Goal: Information Seeking & Learning: Understand process/instructions

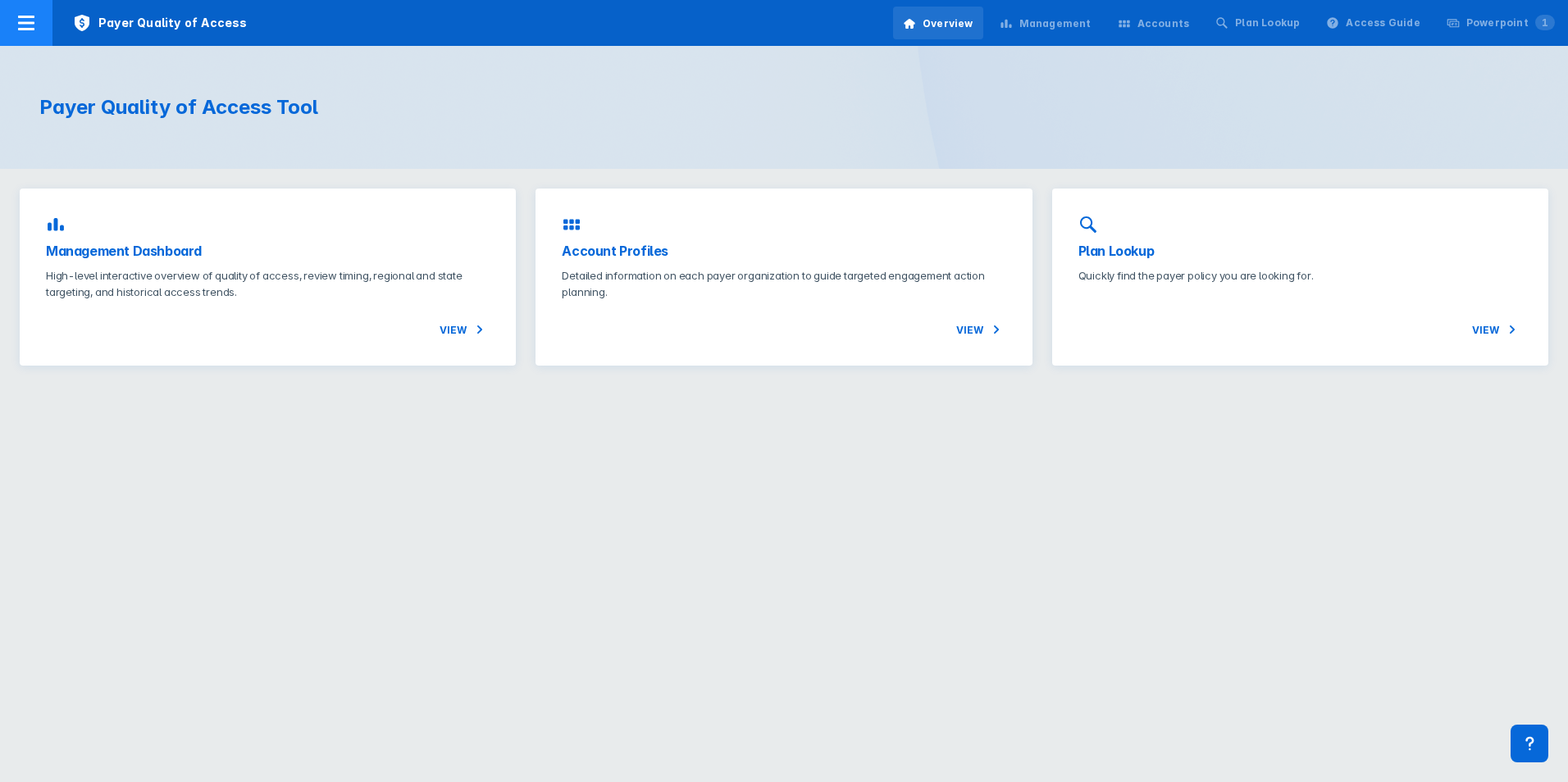
click at [32, 19] on icon at bounding box center [26, 23] width 19 height 19
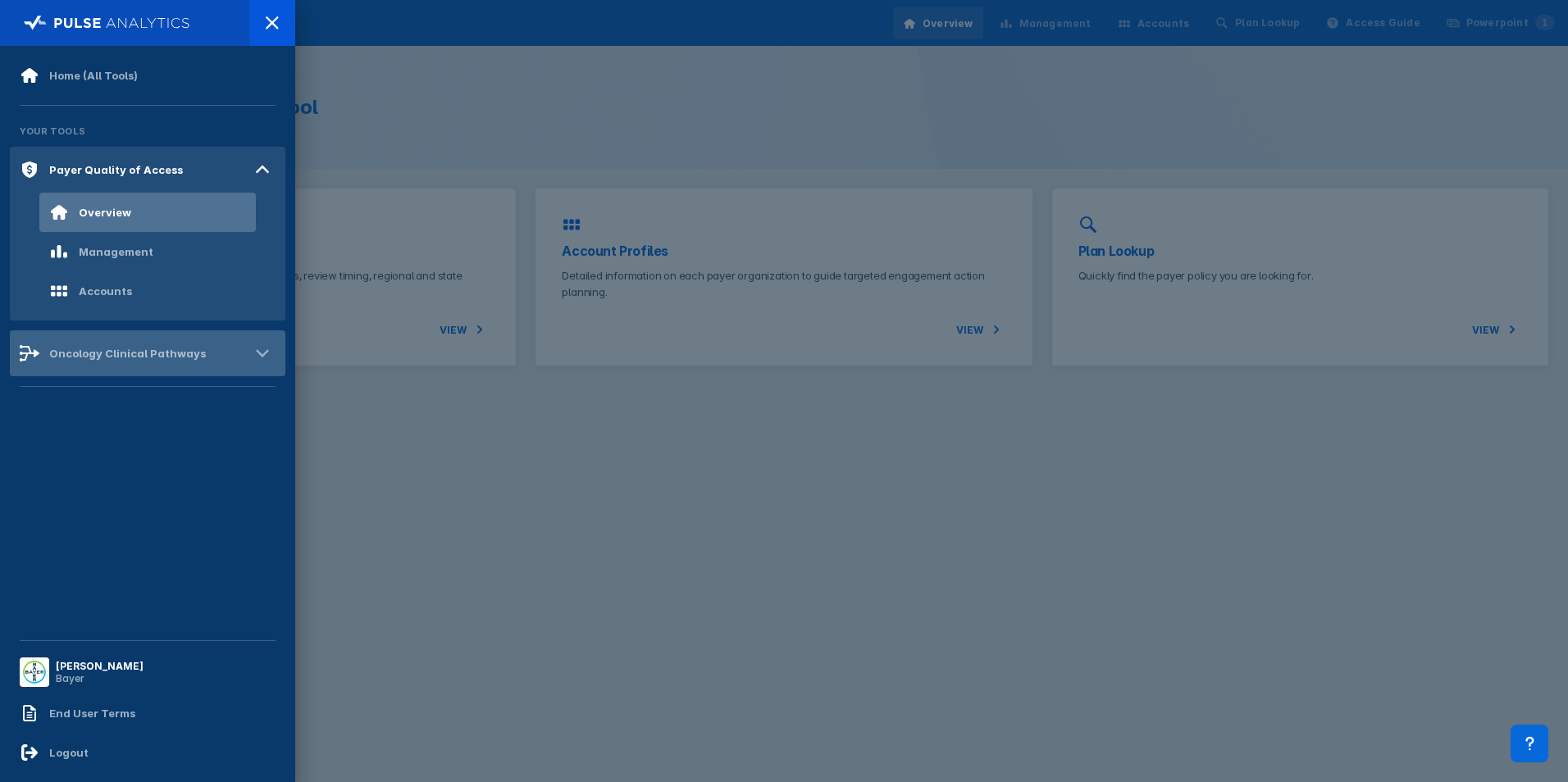
click at [153, 366] on div "Oncology Clinical Pathways" at bounding box center [147, 354] width 276 height 46
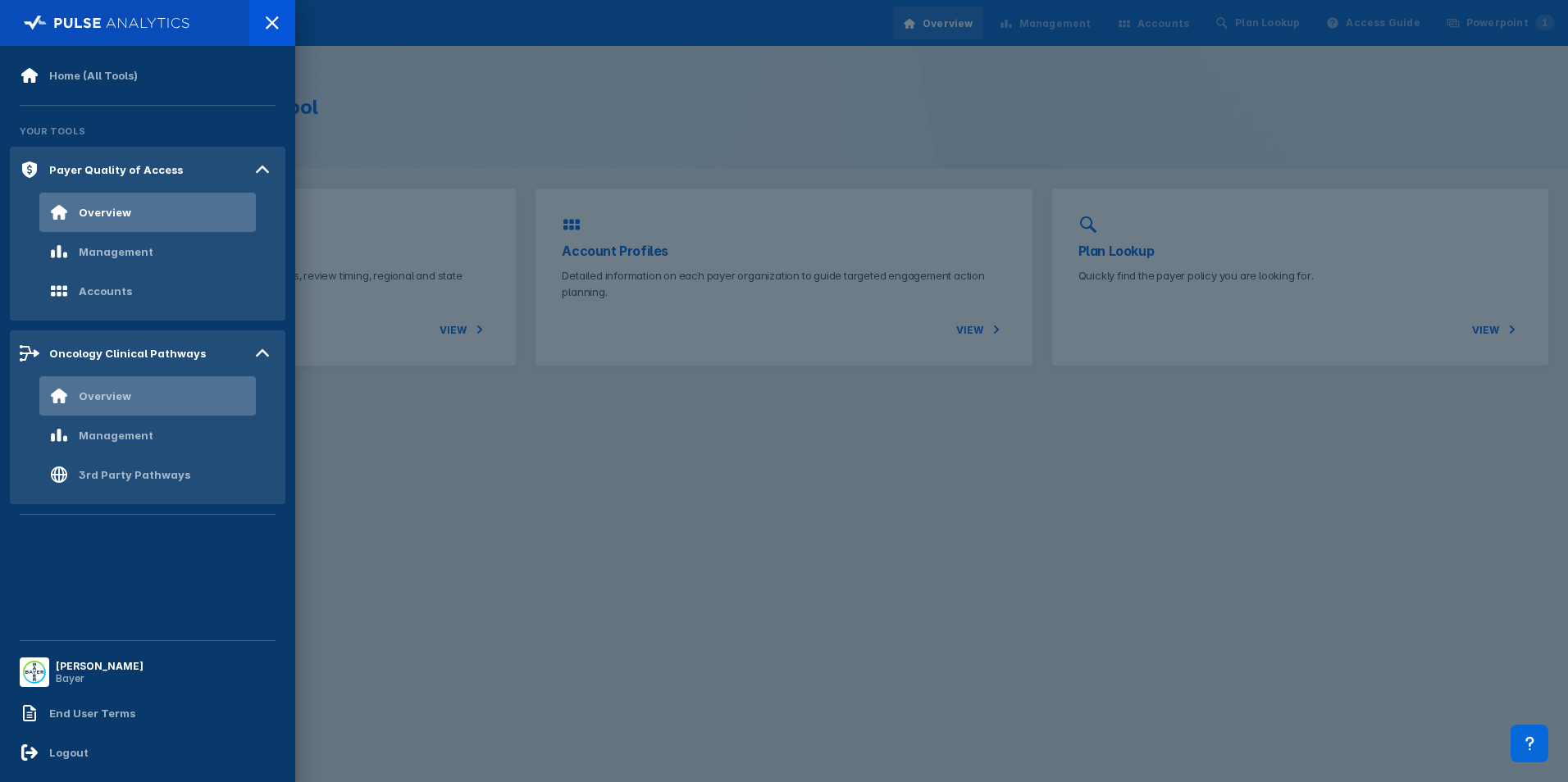
click at [173, 402] on div "Overview" at bounding box center [147, 396] width 216 height 39
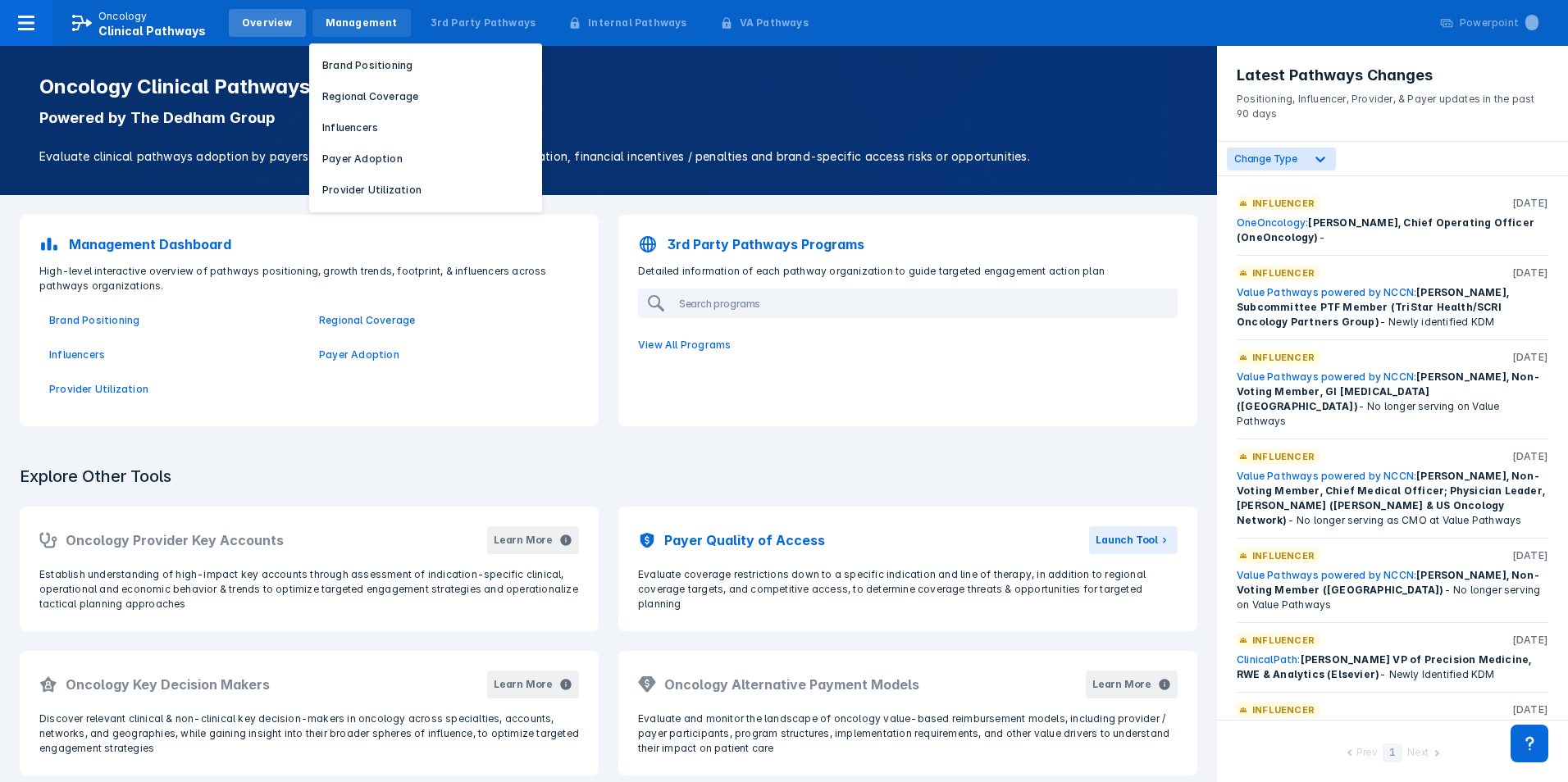
click at [361, 22] on div "Management" at bounding box center [361, 22] width 72 height 14
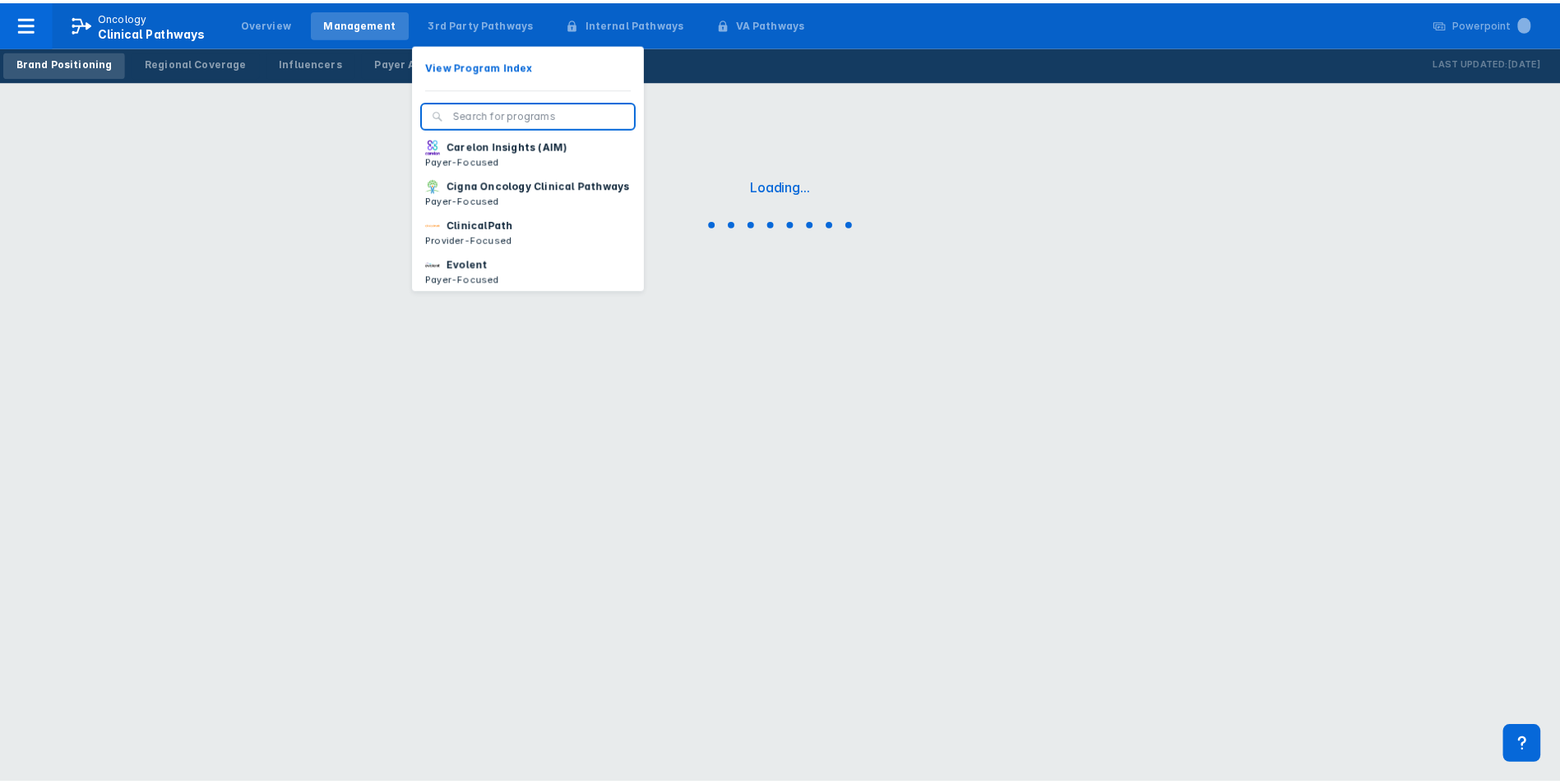
scroll to position [165, 0]
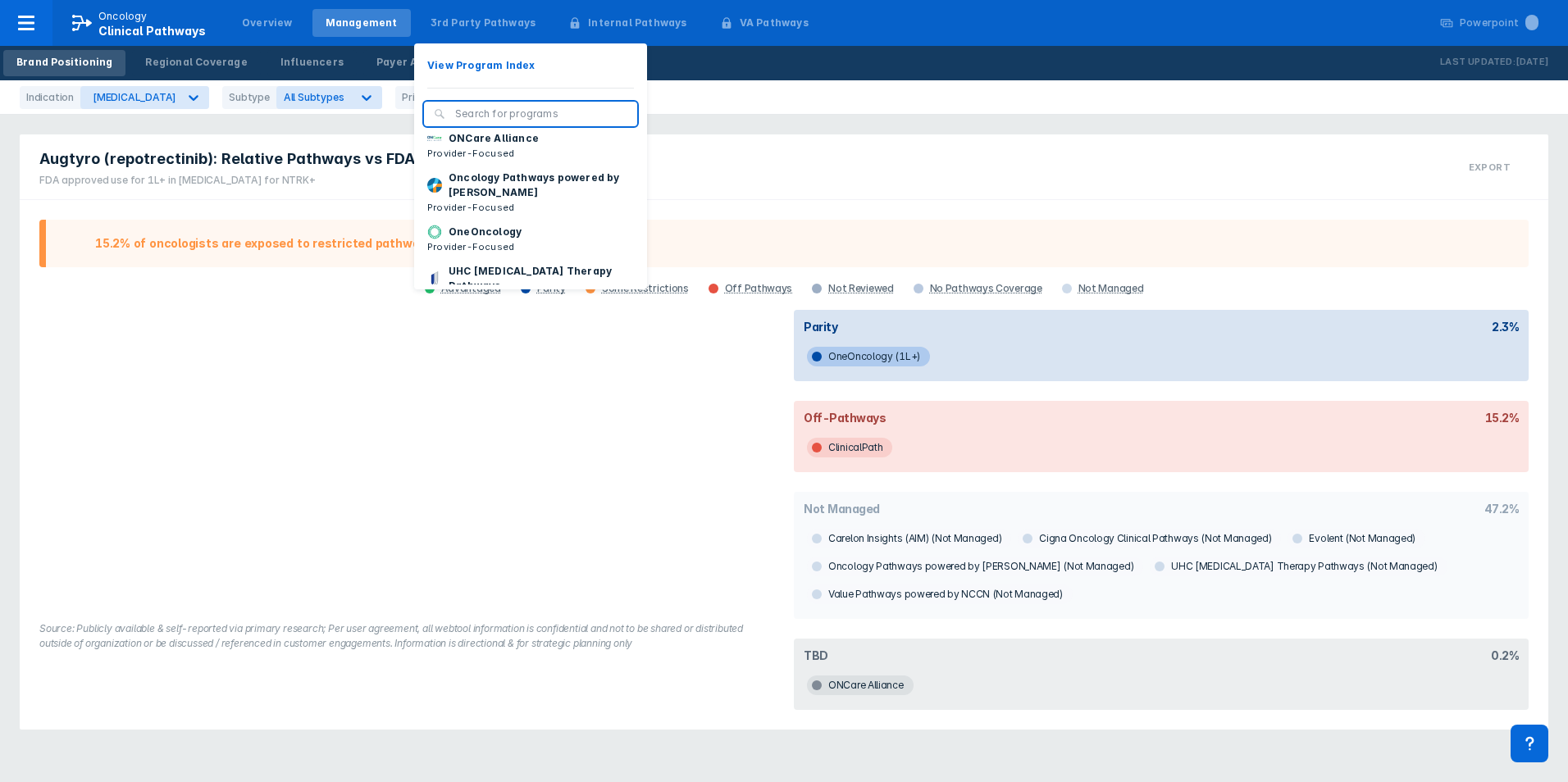
click at [518, 318] on p "Value Pathways powered by NCCN" at bounding box center [541, 325] width 184 height 14
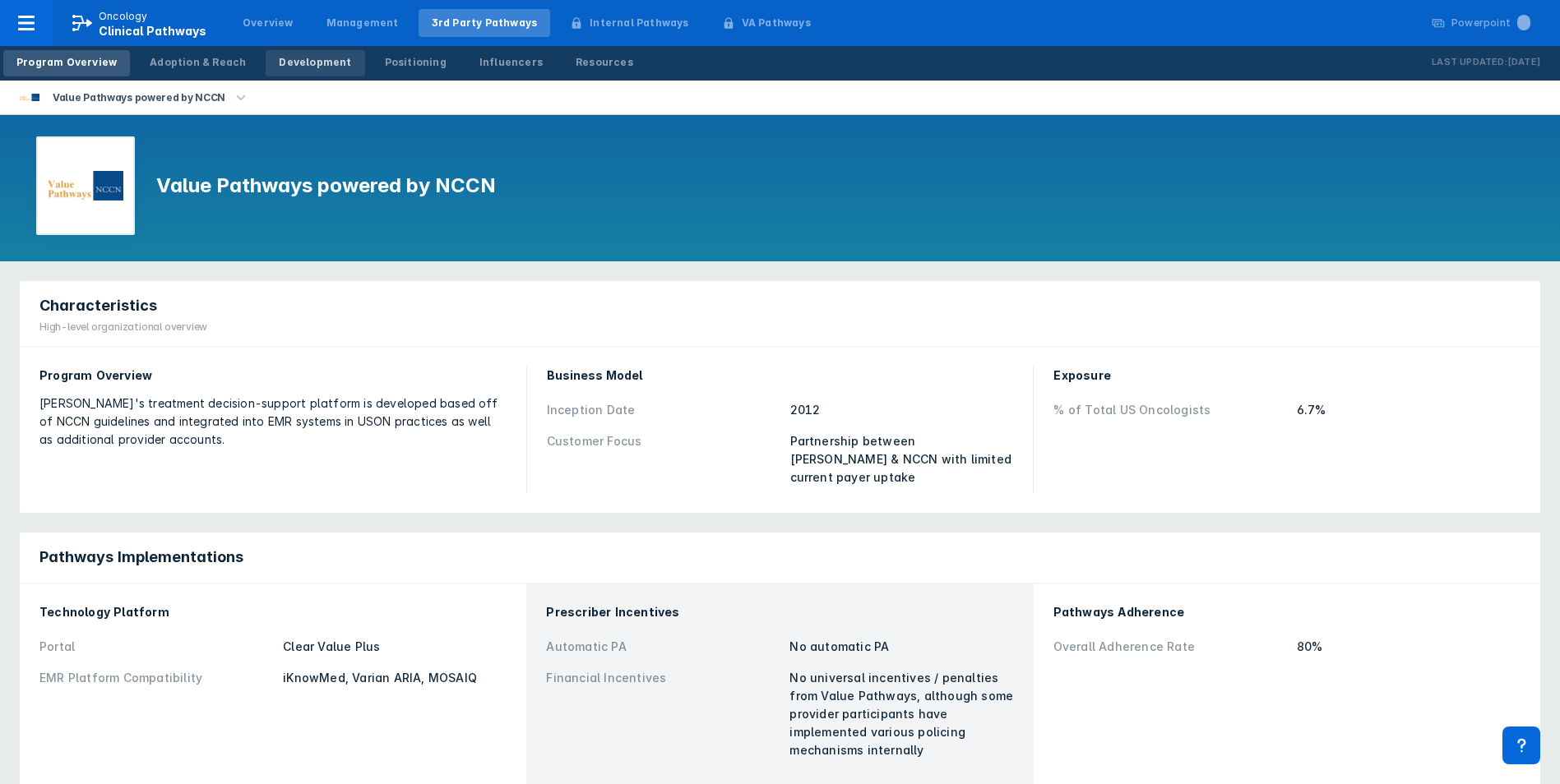
click at [315, 61] on div "Development" at bounding box center [314, 62] width 72 height 14
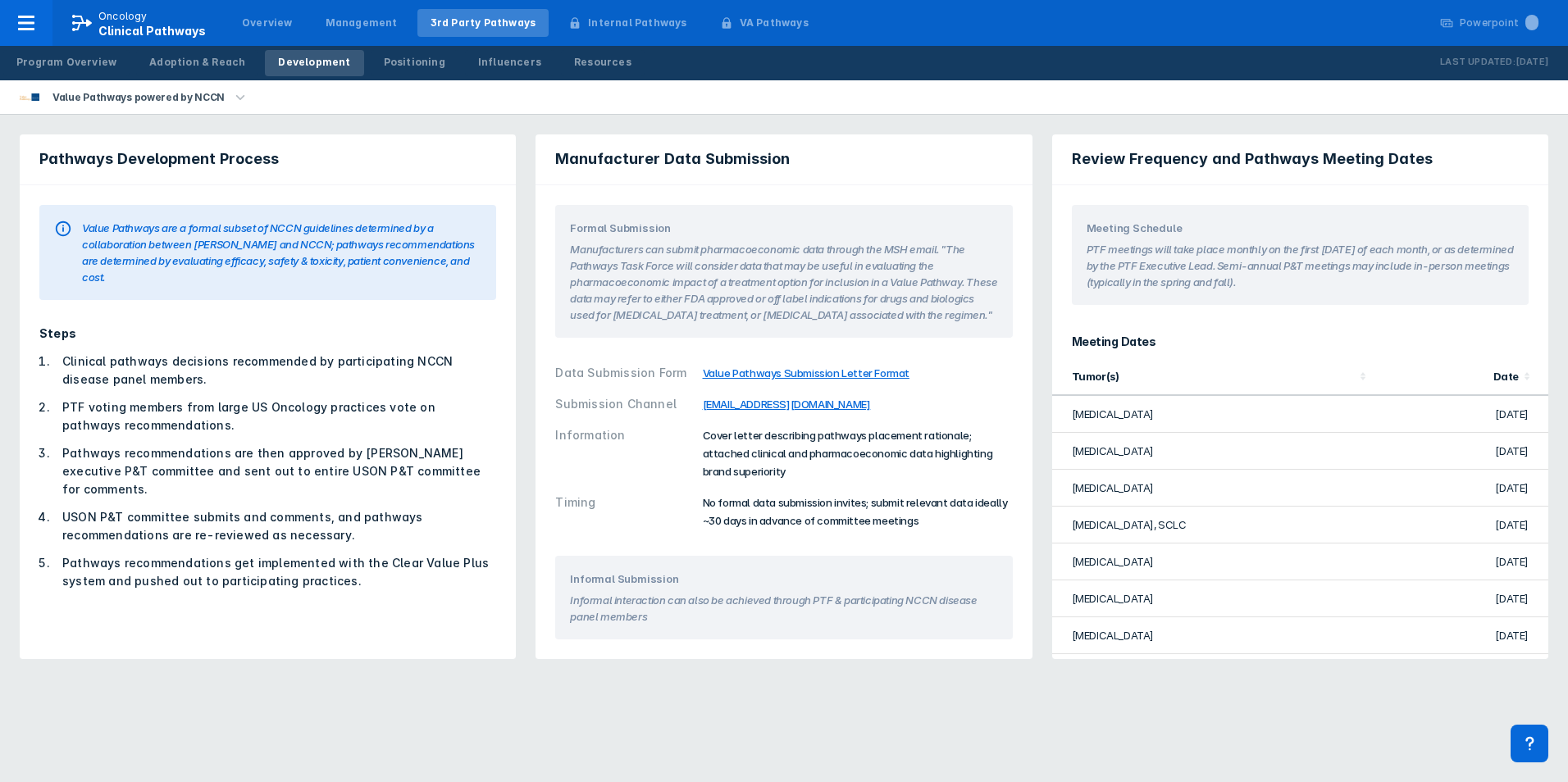
click at [790, 457] on span "Cover letter describing pathways placement rationale; attached clinical and pha…" at bounding box center [848, 452] width 290 height 49
click at [737, 484] on div "Information Cover letter describing pathways placement rationale; attached clin…" at bounding box center [784, 453] width 457 height 67
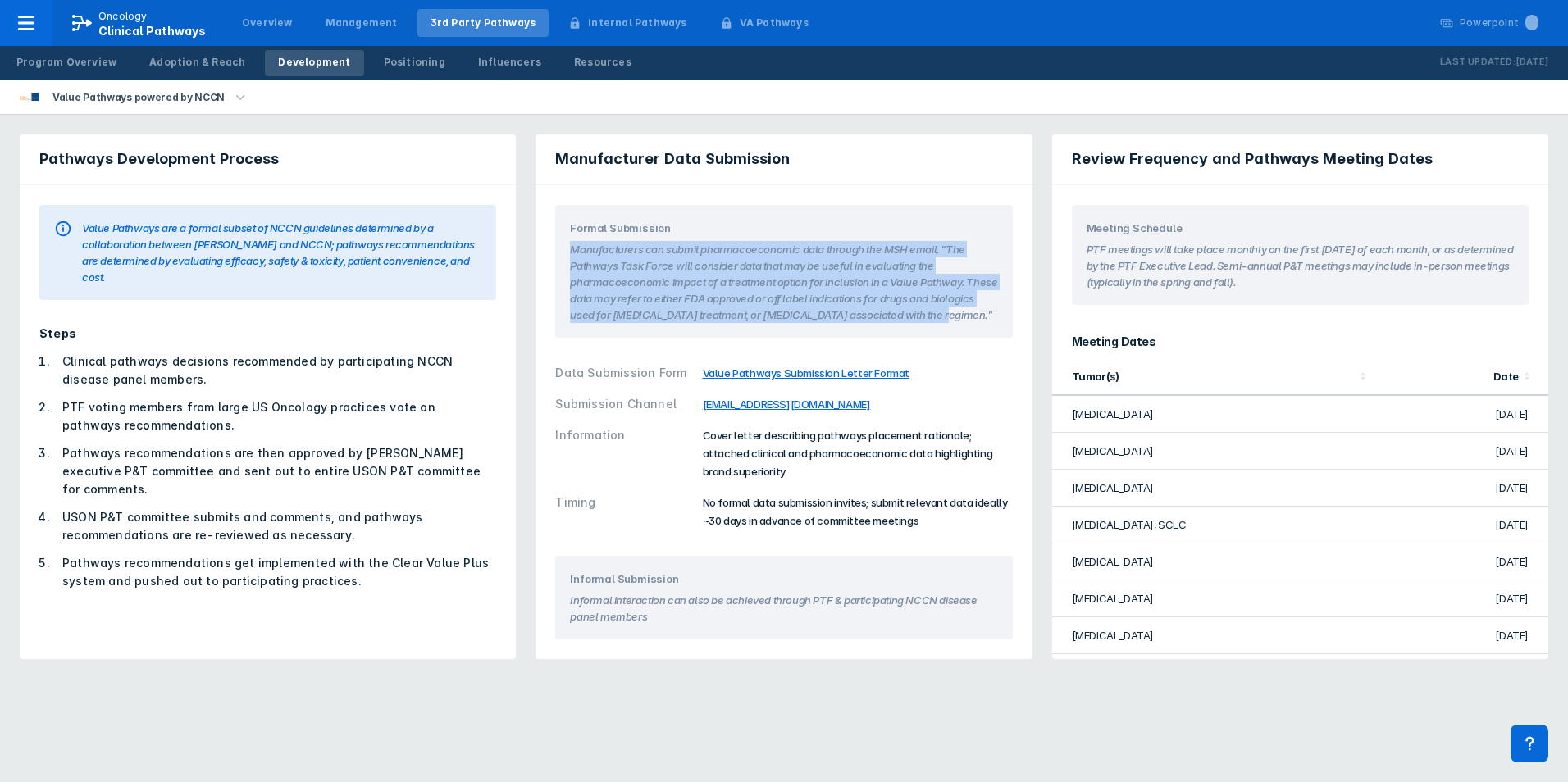
drag, startPoint x: 574, startPoint y: 252, endPoint x: 977, endPoint y: 315, distance: 407.9
click at [977, 315] on section "Manufacturers can submit pharmacoeconomic data through the MSH email. "The Path…" at bounding box center [783, 280] width 428 height 86
drag, startPoint x: 977, startPoint y: 315, endPoint x: 883, endPoint y: 289, distance: 97.5
click at [883, 289] on section "Manufacturers can submit pharmacoeconomic data through the MSH email. "The Path…" at bounding box center [783, 280] width 428 height 86
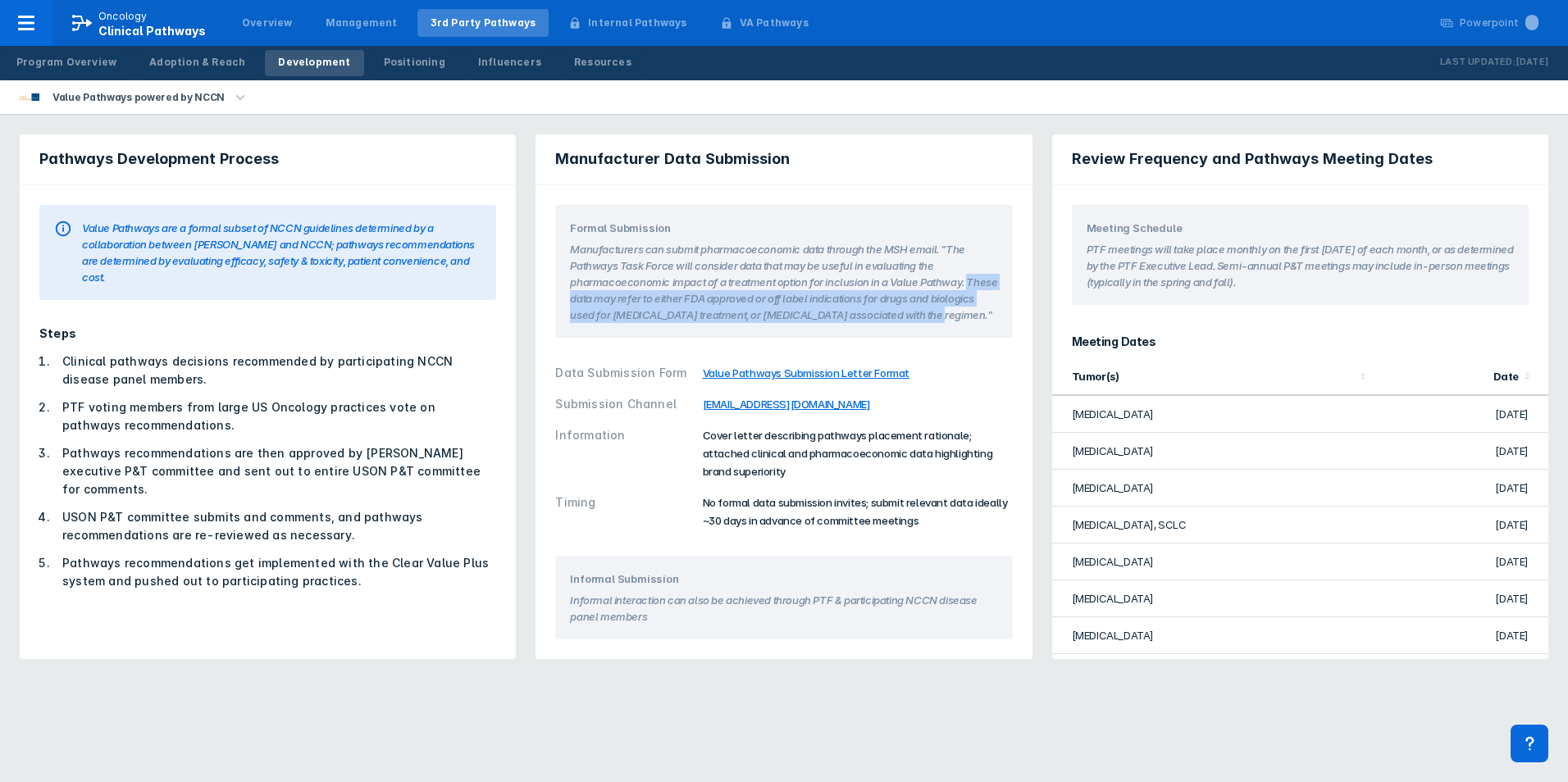
drag, startPoint x: 574, startPoint y: 298, endPoint x: 971, endPoint y: 318, distance: 397.5
click at [971, 318] on section "Manufacturers can submit pharmacoeconomic data through the MSH email. "The Path…" at bounding box center [783, 280] width 428 height 86
drag, startPoint x: 972, startPoint y: 317, endPoint x: 838, endPoint y: 274, distance: 140.7
click at [838, 274] on section "Manufacturers can submit pharmacoeconomic data through the MSH email. "The Path…" at bounding box center [783, 280] width 428 height 86
click at [771, 261] on section "Manufacturers can submit pharmacoeconomic data through the MSH email. "The Path…" at bounding box center [783, 280] width 428 height 86
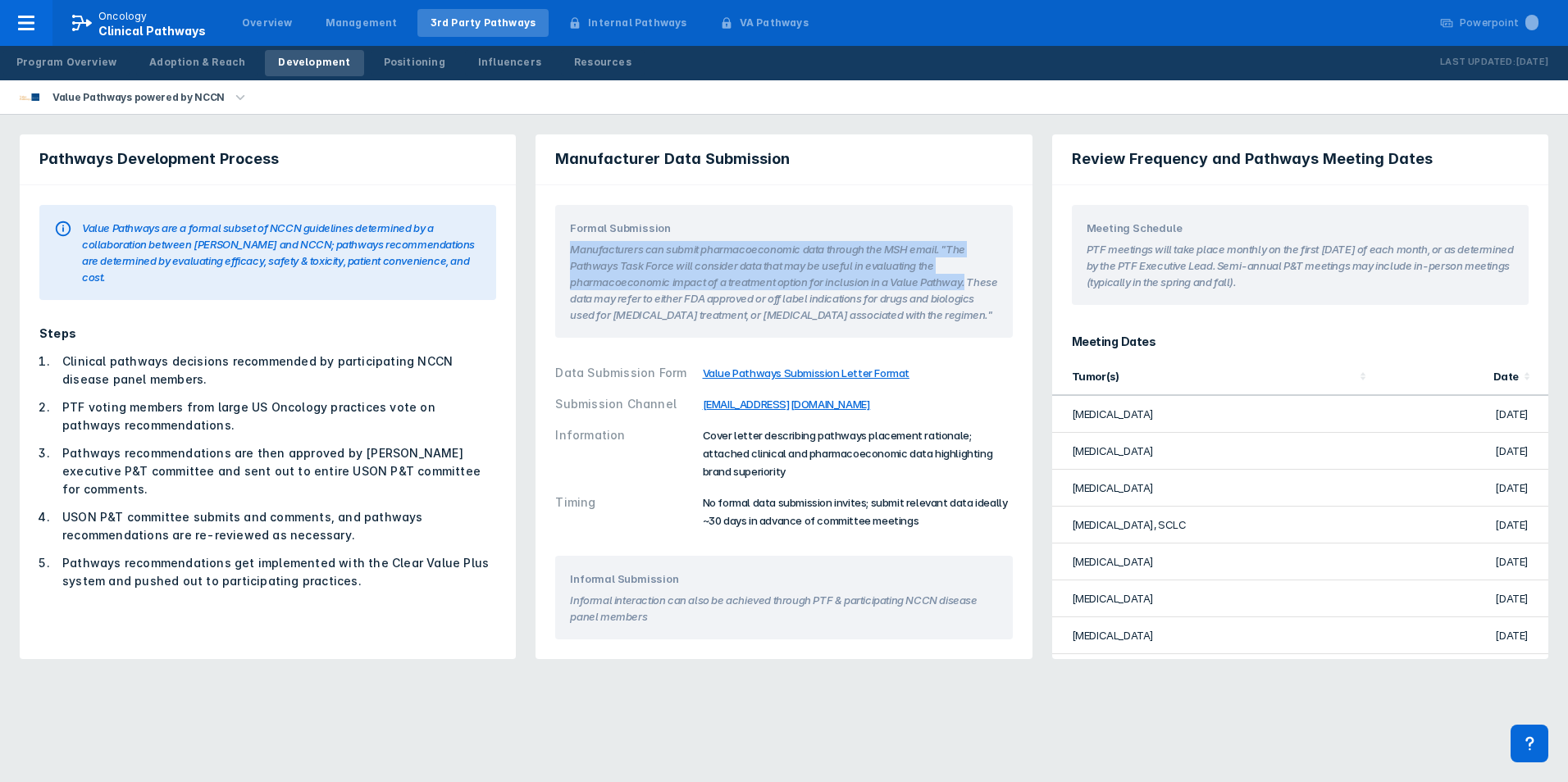
drag, startPoint x: 570, startPoint y: 247, endPoint x: 974, endPoint y: 288, distance: 406.1
click at [974, 288] on section "Manufacturers can submit pharmacoeconomic data through the MSH email. "The Path…" at bounding box center [783, 280] width 428 height 86
drag, startPoint x: 974, startPoint y: 288, endPoint x: 867, endPoint y: 298, distance: 107.5
click at [859, 290] on section "Manufacturers can submit pharmacoeconomic data through the MSH email. "The Path…" at bounding box center [783, 280] width 428 height 86
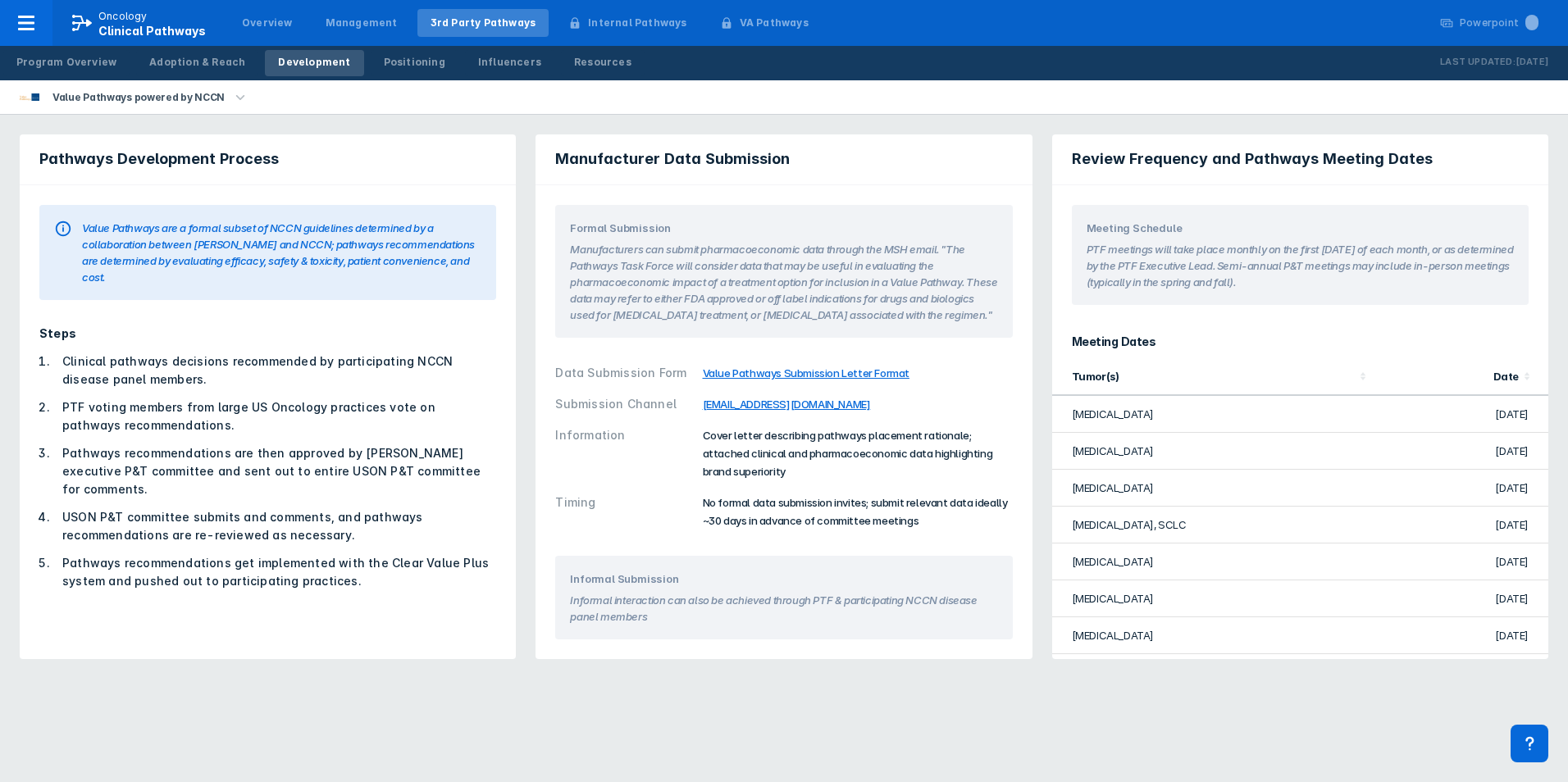
drag, startPoint x: 884, startPoint y: 458, endPoint x: 848, endPoint y: 453, distance: 36.3
click at [884, 458] on span "Cover letter describing pathways placement rationale; attached clinical and pha…" at bounding box center [848, 452] width 290 height 49
click at [846, 452] on span "Cover letter describing pathways placement rationale; attached clinical and pha…" at bounding box center [848, 452] width 290 height 49
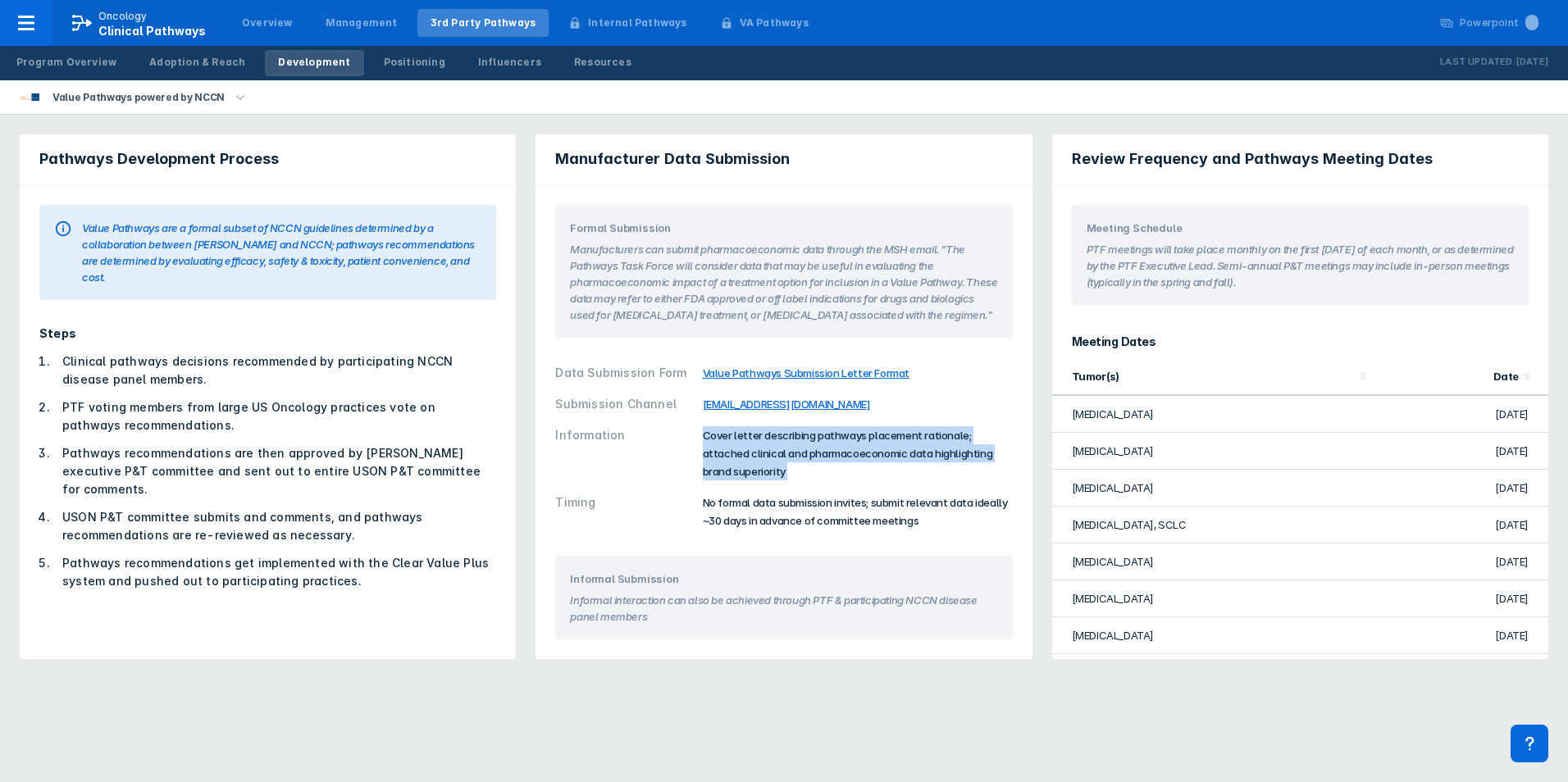
drag, startPoint x: 845, startPoint y: 452, endPoint x: 771, endPoint y: 455, distance: 74.1
click at [771, 455] on span "Cover letter describing pathways placement rationale; attached clinical and pha…" at bounding box center [848, 452] width 290 height 49
click at [445, 124] on div "Pathways Development Process Value Pathways are a formal subset of NCCN guideli…" at bounding box center [784, 397] width 1568 height 564
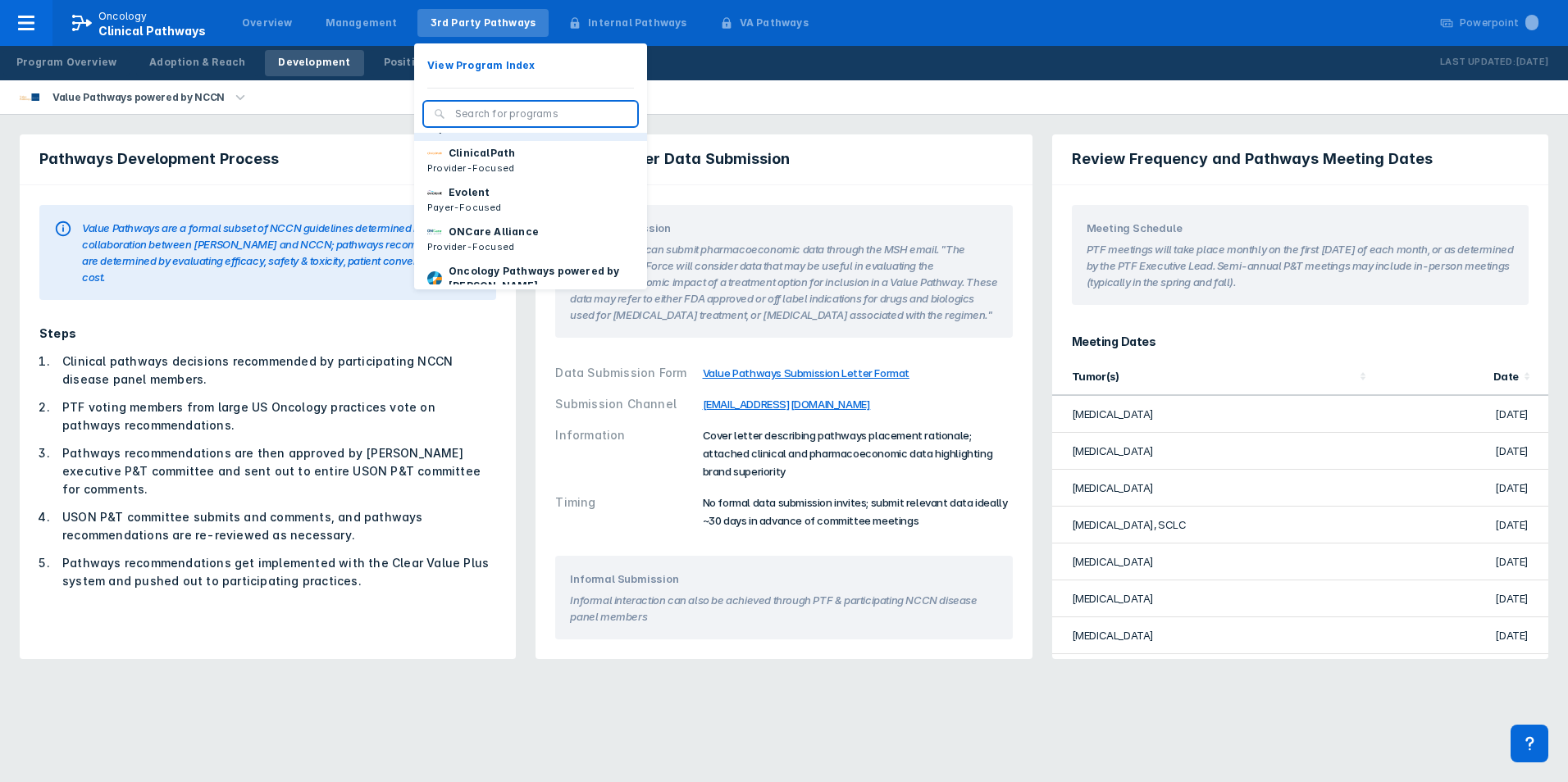
scroll to position [164, 0]
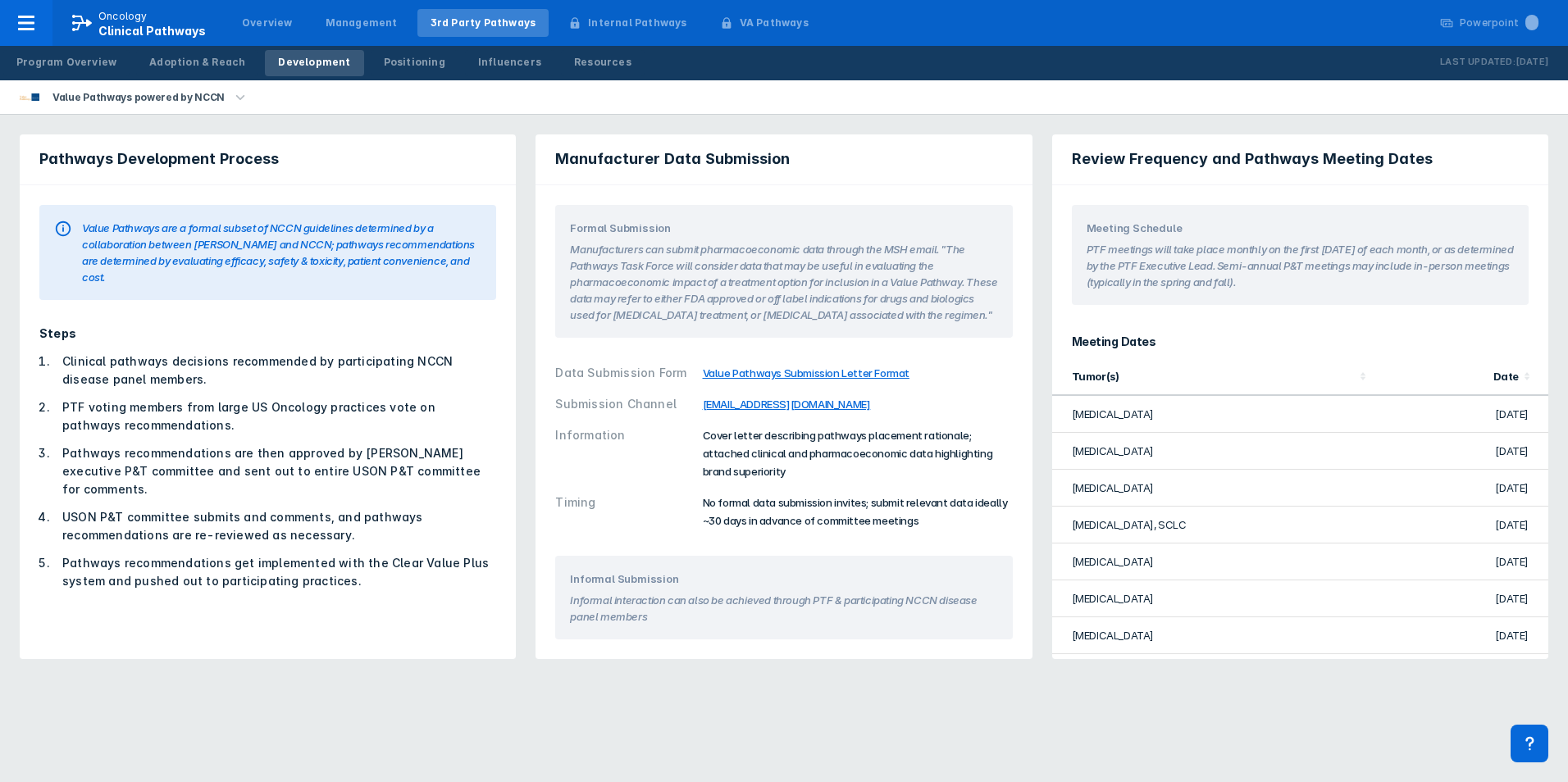
drag, startPoint x: 826, startPoint y: 78, endPoint x: 934, endPoint y: 80, distance: 108.0
click at [826, 78] on div "Program Overview Adoption & Reach Development Positioning Influencers Resources…" at bounding box center [784, 63] width 1568 height 35
